Goal: Transaction & Acquisition: Download file/media

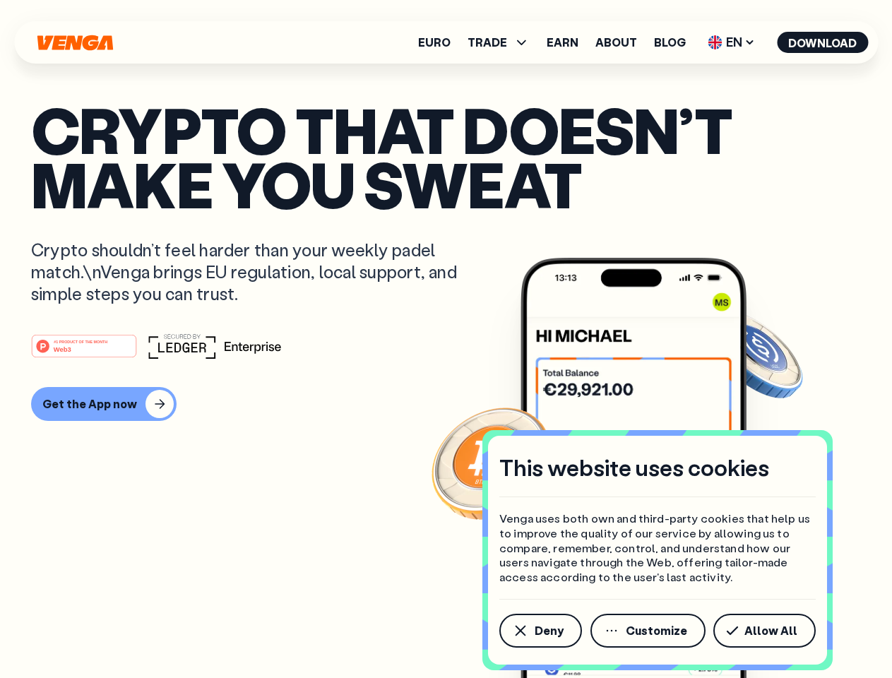
click at [446, 339] on div "#1 PRODUCT OF THE MONTH Web3" at bounding box center [446, 346] width 830 height 25
click at [540, 631] on span "Deny" at bounding box center [549, 630] width 29 height 11
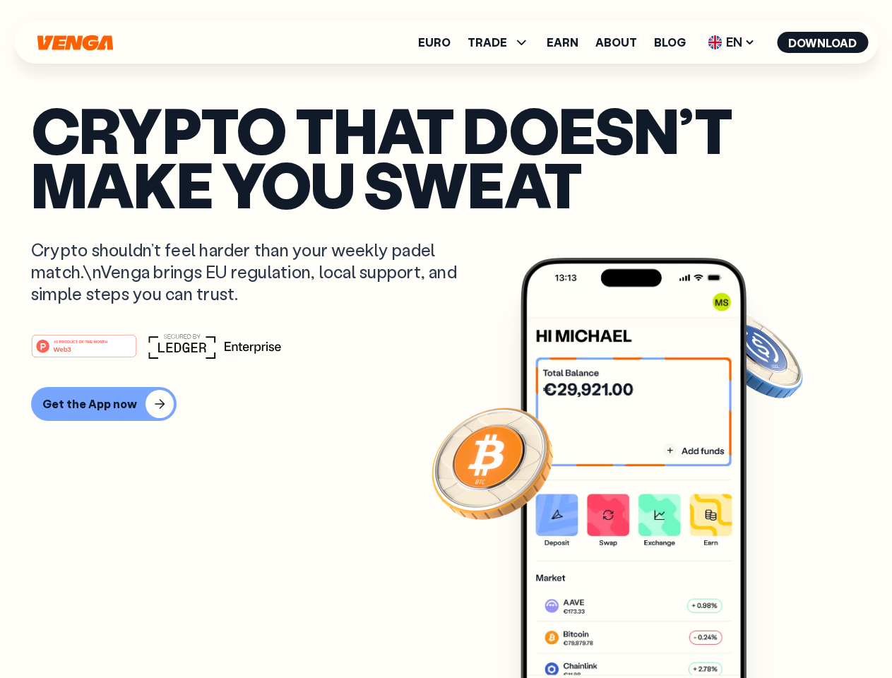
click at [649, 631] on img at bounding box center [634, 494] width 226 height 473
click at [767, 631] on article "Crypto that doesn’t make you sweat Crypto shouldn’t feel harder than your weekl…" at bounding box center [446, 367] width 830 height 530
click at [503, 42] on span "TRADE" at bounding box center [488, 42] width 40 height 11
click at [732, 42] on span "EN" at bounding box center [731, 42] width 57 height 23
click at [823, 42] on button "Download" at bounding box center [822, 42] width 91 height 21
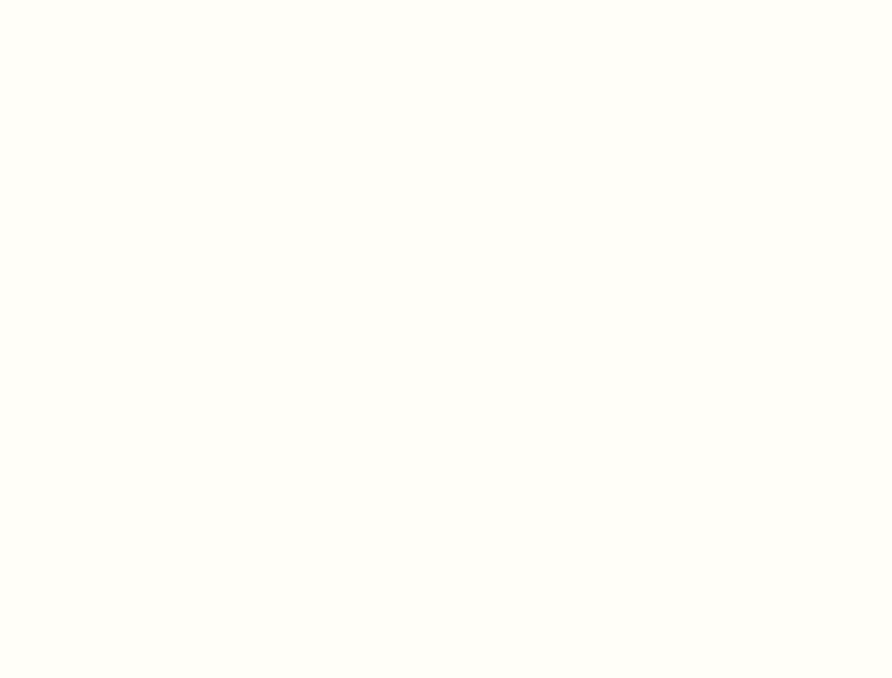
click at [102, 0] on html "This website uses cookies Venga uses both own and third-party cookies that help…" at bounding box center [446, 0] width 892 height 0
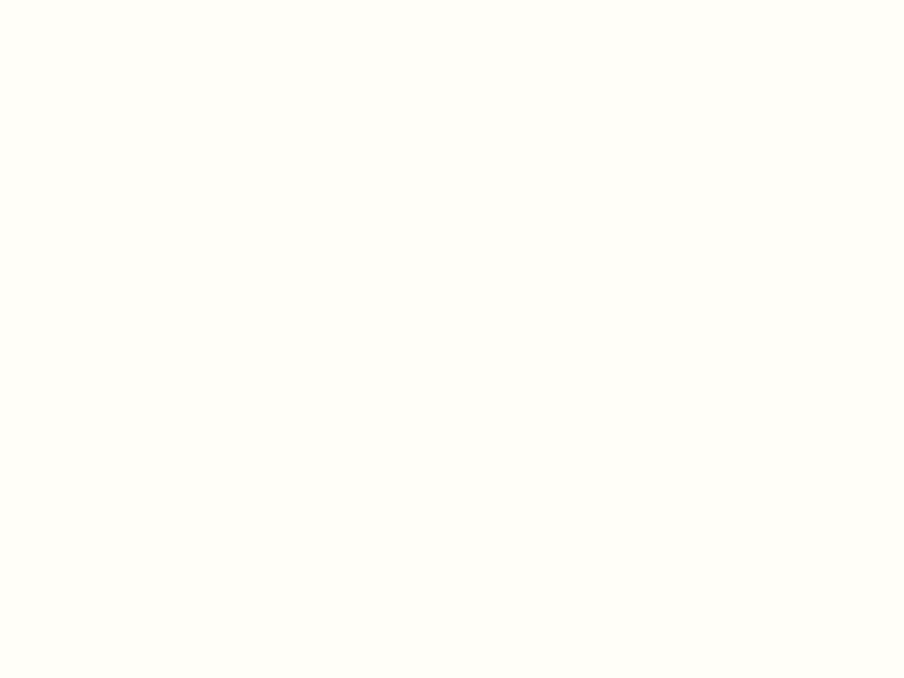
click at [86, 0] on html "This website uses cookies Venga uses both own and third-party cookies that help…" at bounding box center [452, 0] width 904 height 0
